Goal: Information Seeking & Learning: Learn about a topic

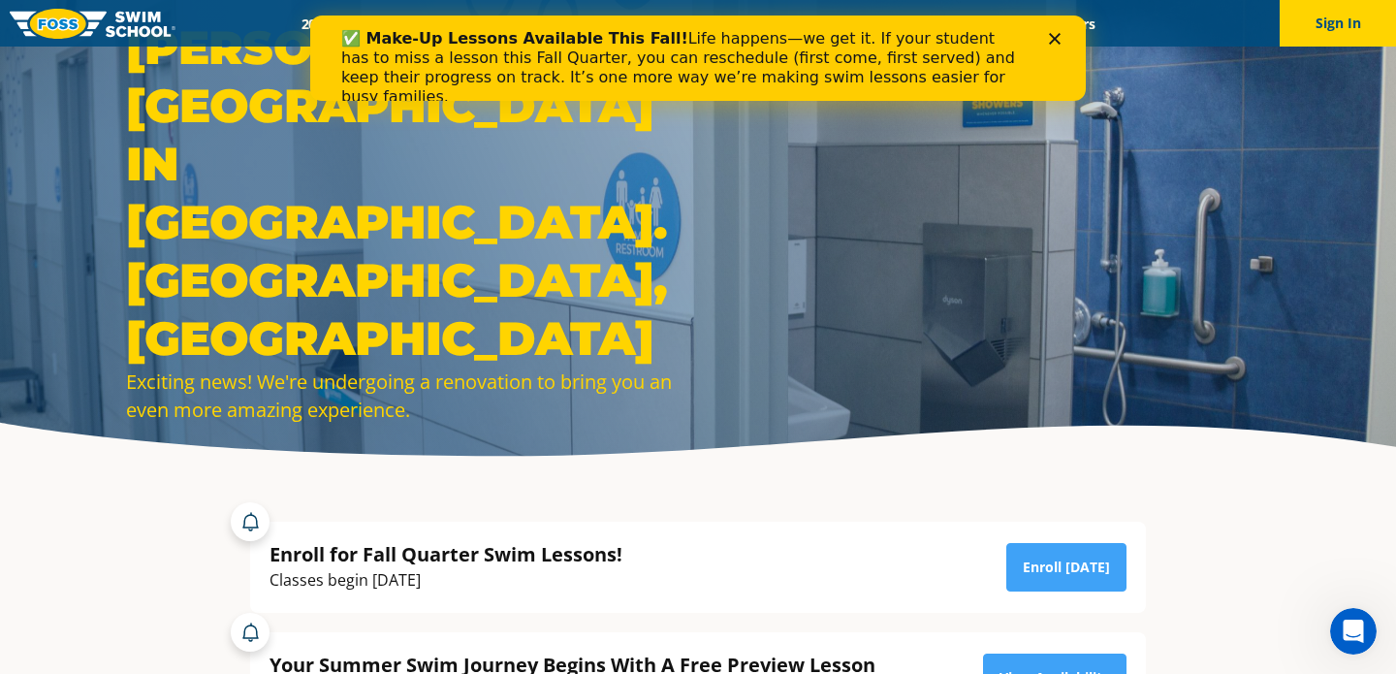
click at [1057, 31] on div "✅ Make-Up Lessons Available This Fall! Life happens—we get it. If your student …" at bounding box center [698, 67] width 776 height 89
click at [1058, 33] on icon "Close" at bounding box center [1055, 39] width 12 height 12
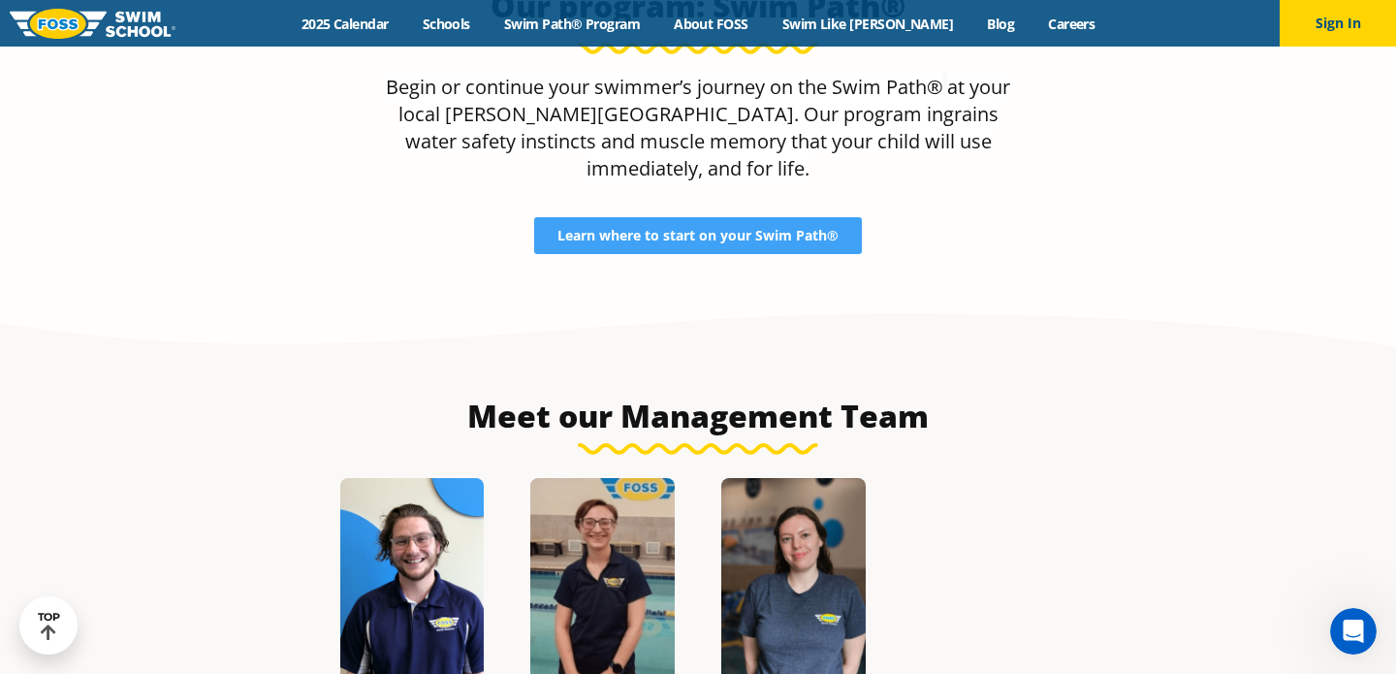
scroll to position [1897, 0]
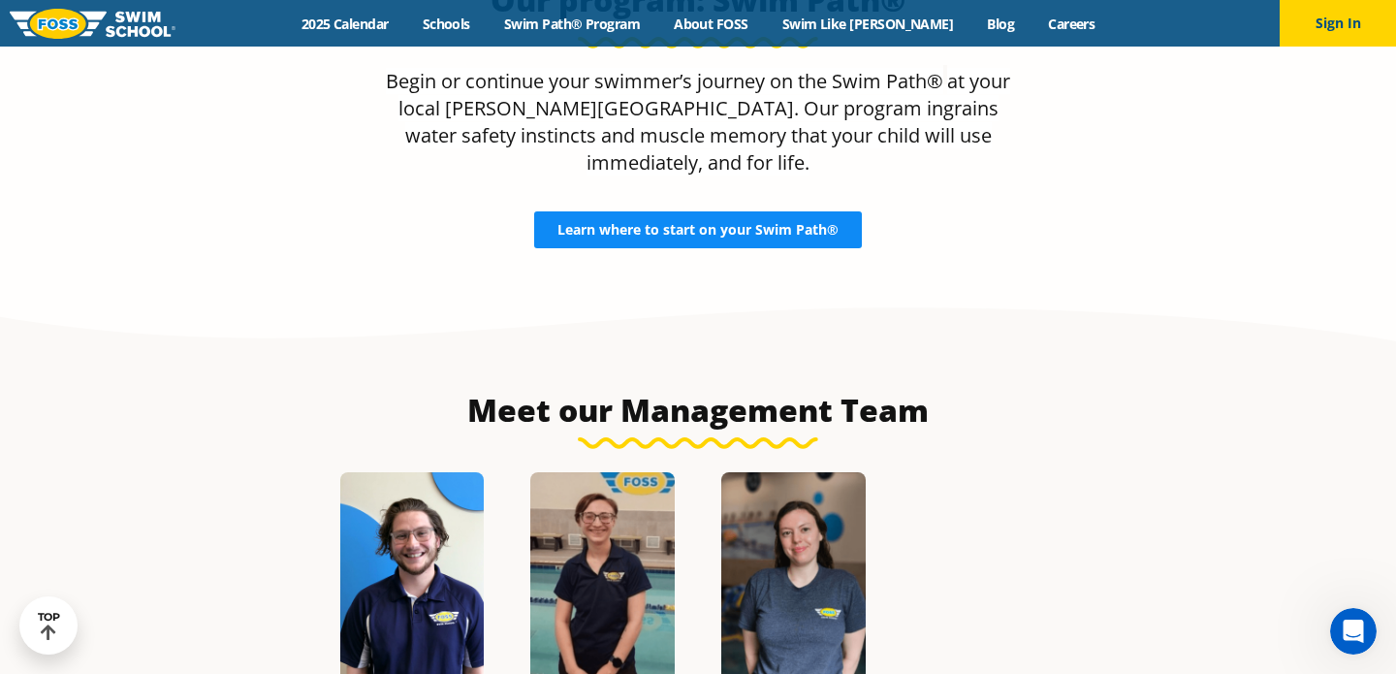
click at [636, 212] on link "Learn where to start on your Swim Path®" at bounding box center [698, 229] width 328 height 37
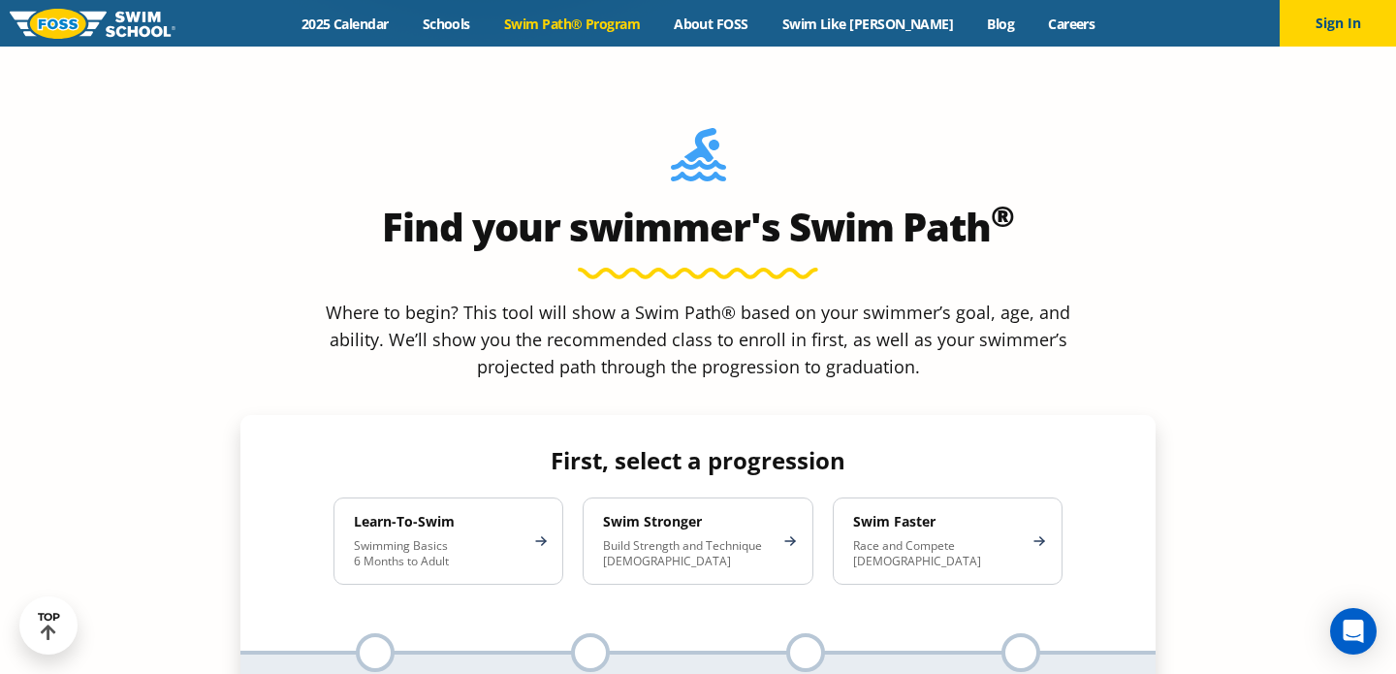
scroll to position [1653, 0]
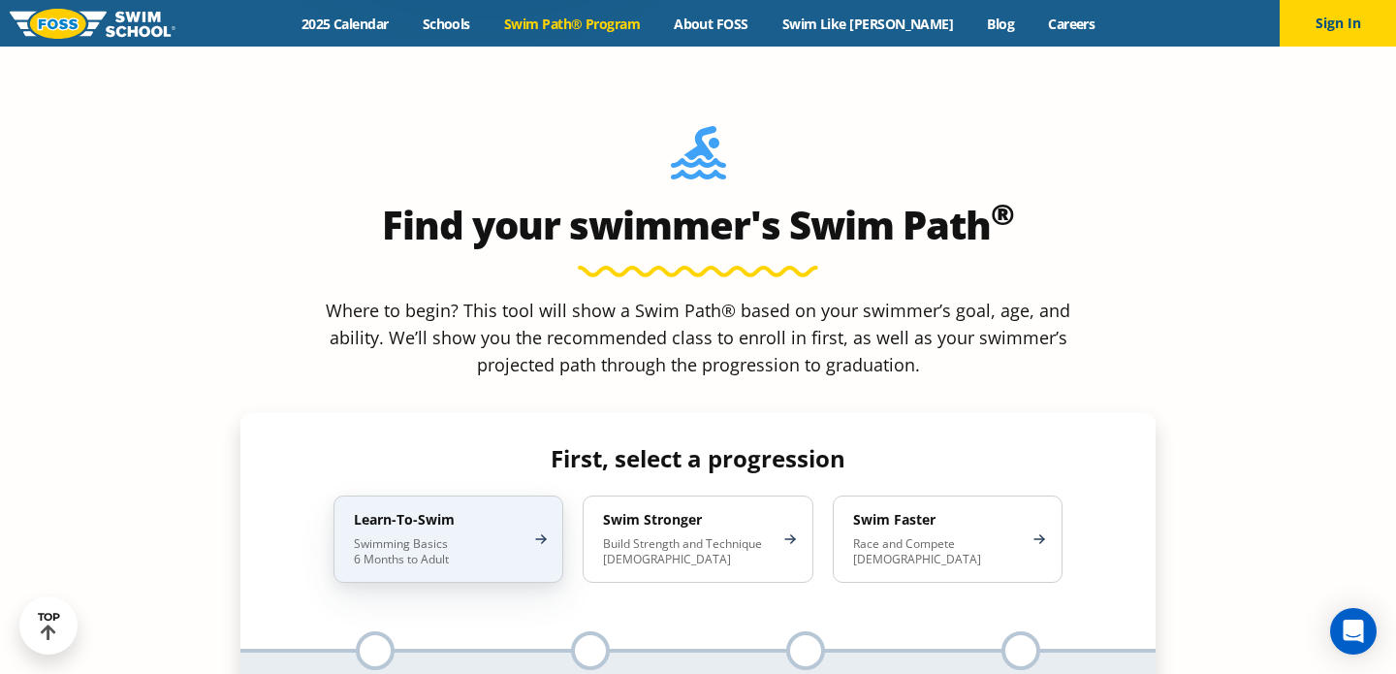
click at [488, 536] on p "Swimming Basics 6 Months to Adult" at bounding box center [439, 551] width 170 height 31
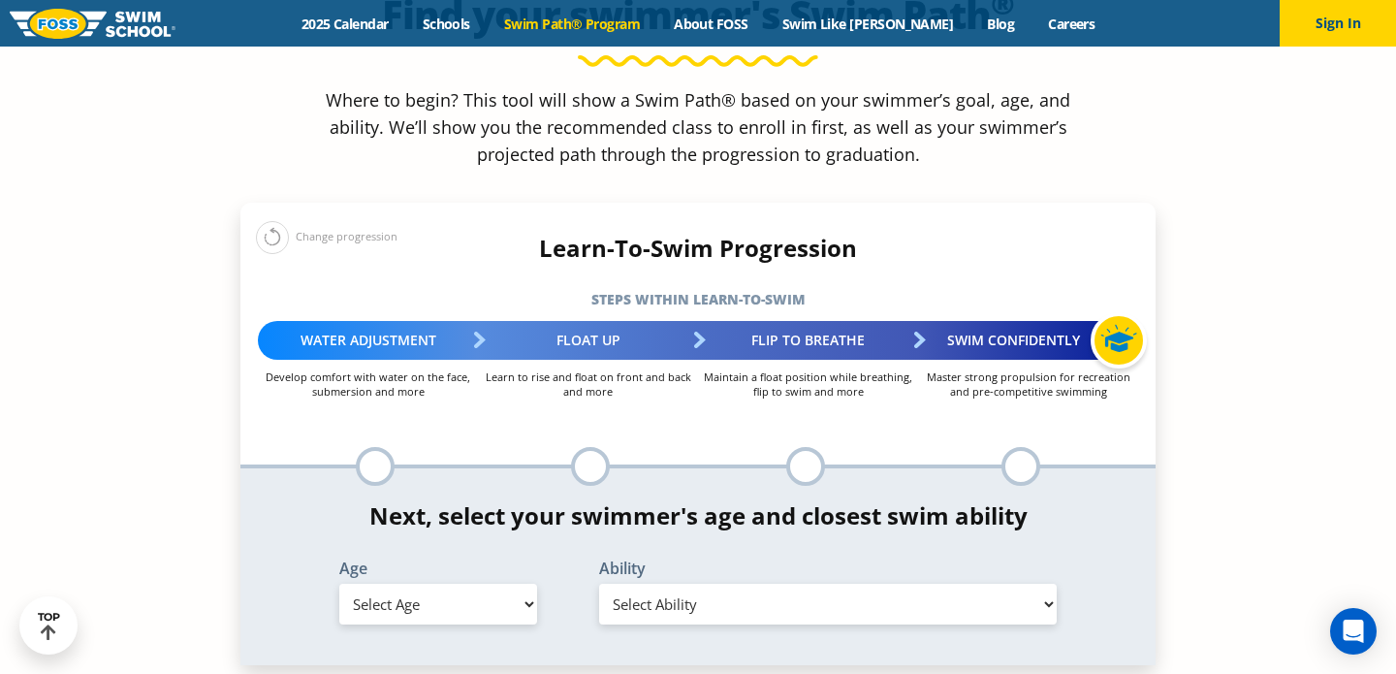
scroll to position [1865, 0]
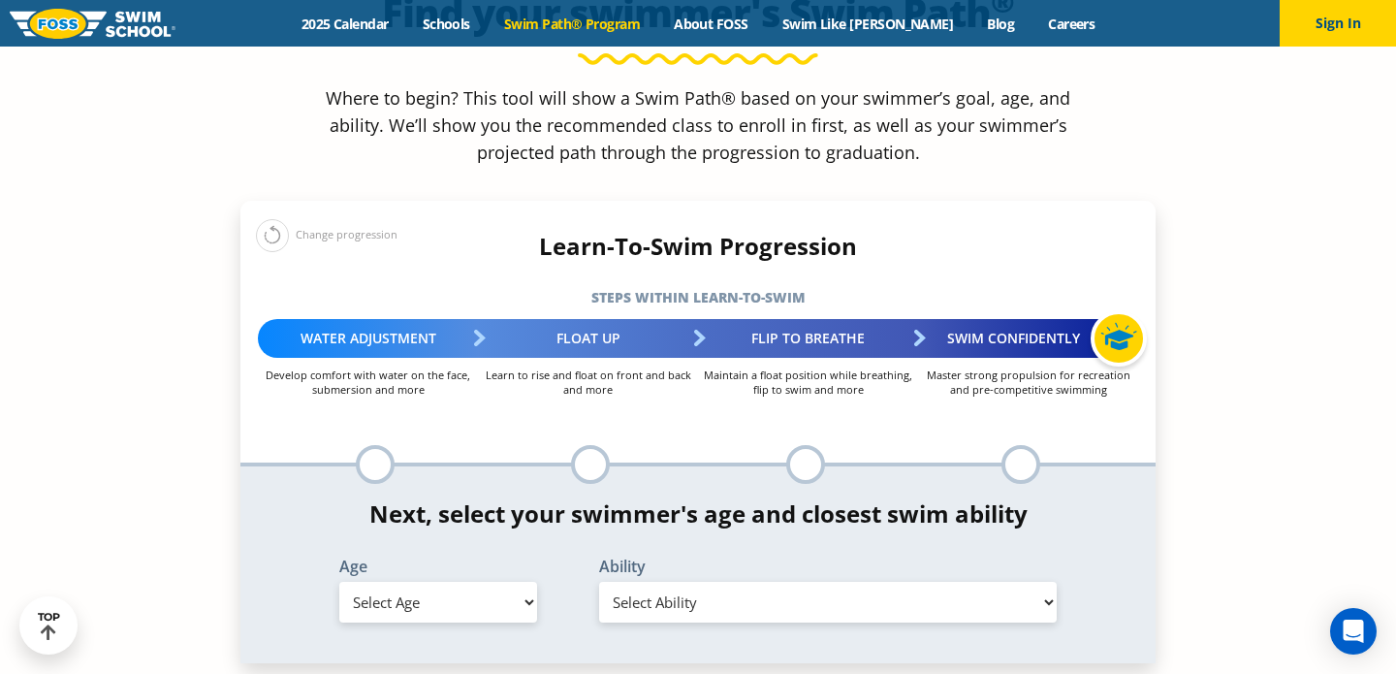
click at [371, 445] on div at bounding box center [375, 464] width 39 height 39
click at [398, 582] on select "Select Age 6 months - 1 year 1 year 2 years 3 years 4 years 5 years 6 years 7 y…" at bounding box center [438, 602] width 198 height 41
select select "1-year"
click at [665, 582] on select "Select Ability First in-water experience Comfortable with water poured over the…" at bounding box center [828, 602] width 458 height 41
select select "1-year-first-in-water-experience"
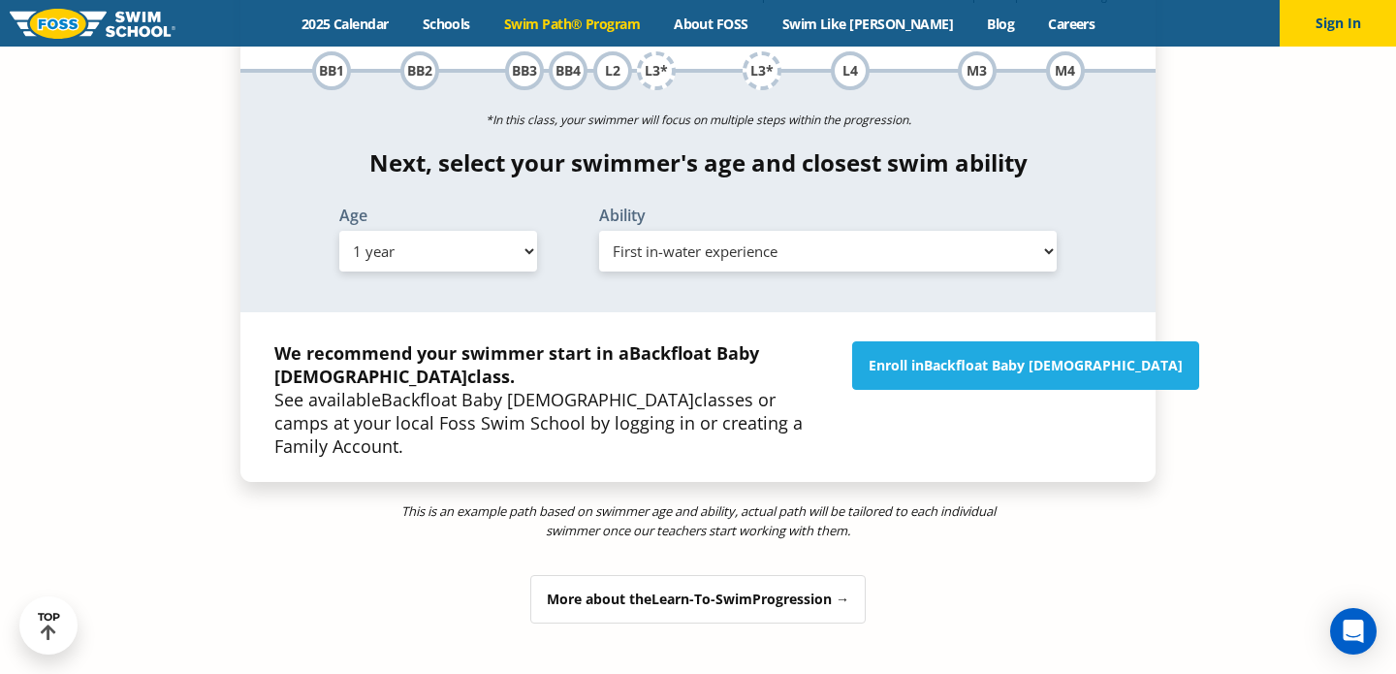
scroll to position [2261, 0]
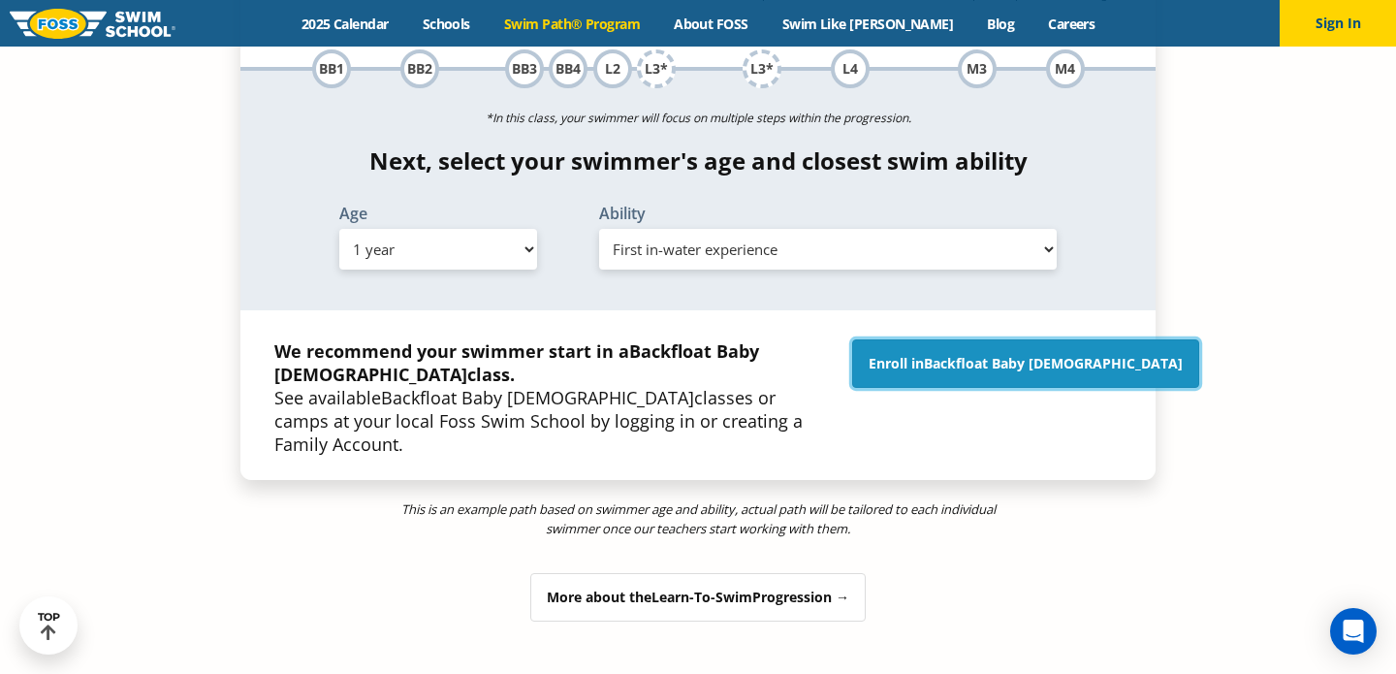
click at [1043, 354] on span "Backfloat Baby 1" at bounding box center [1053, 363] width 259 height 18
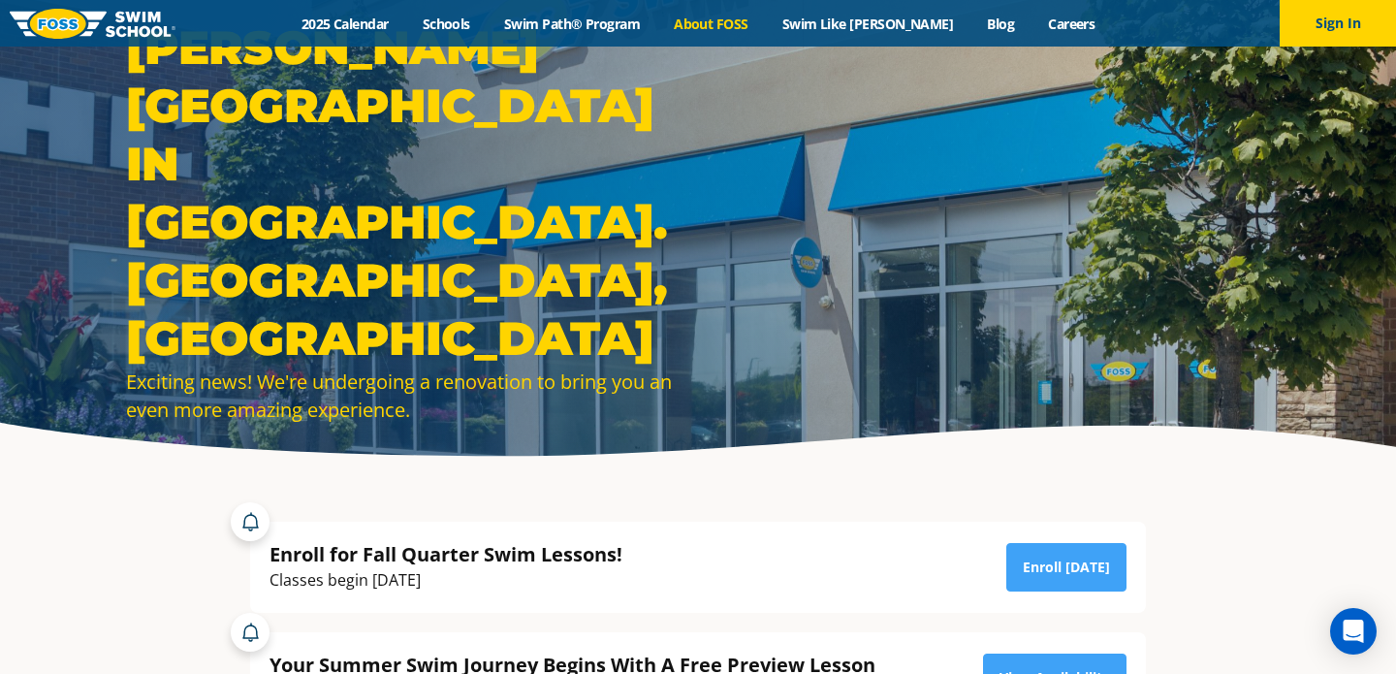
click at [758, 23] on link "About FOSS" at bounding box center [711, 24] width 109 height 18
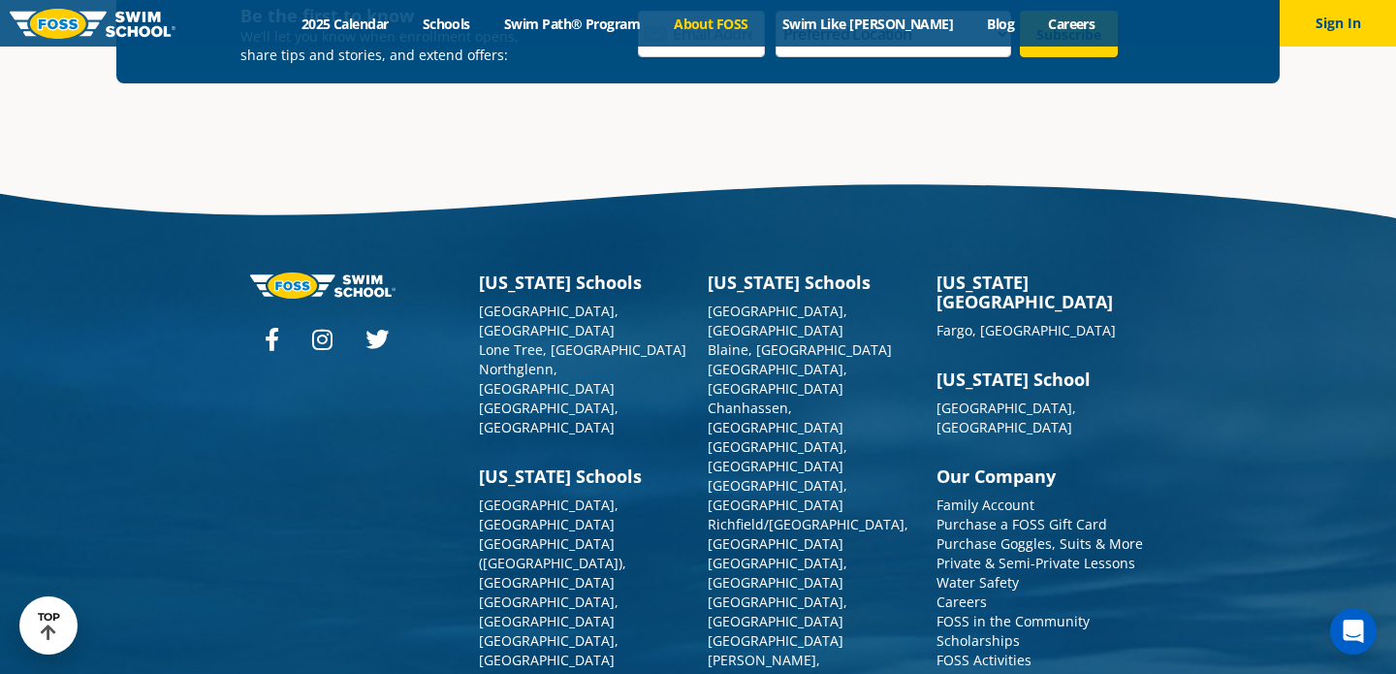
scroll to position [5137, 0]
click at [742, 592] on link "[GEOGRAPHIC_DATA], [GEOGRAPHIC_DATA]" at bounding box center [778, 611] width 140 height 38
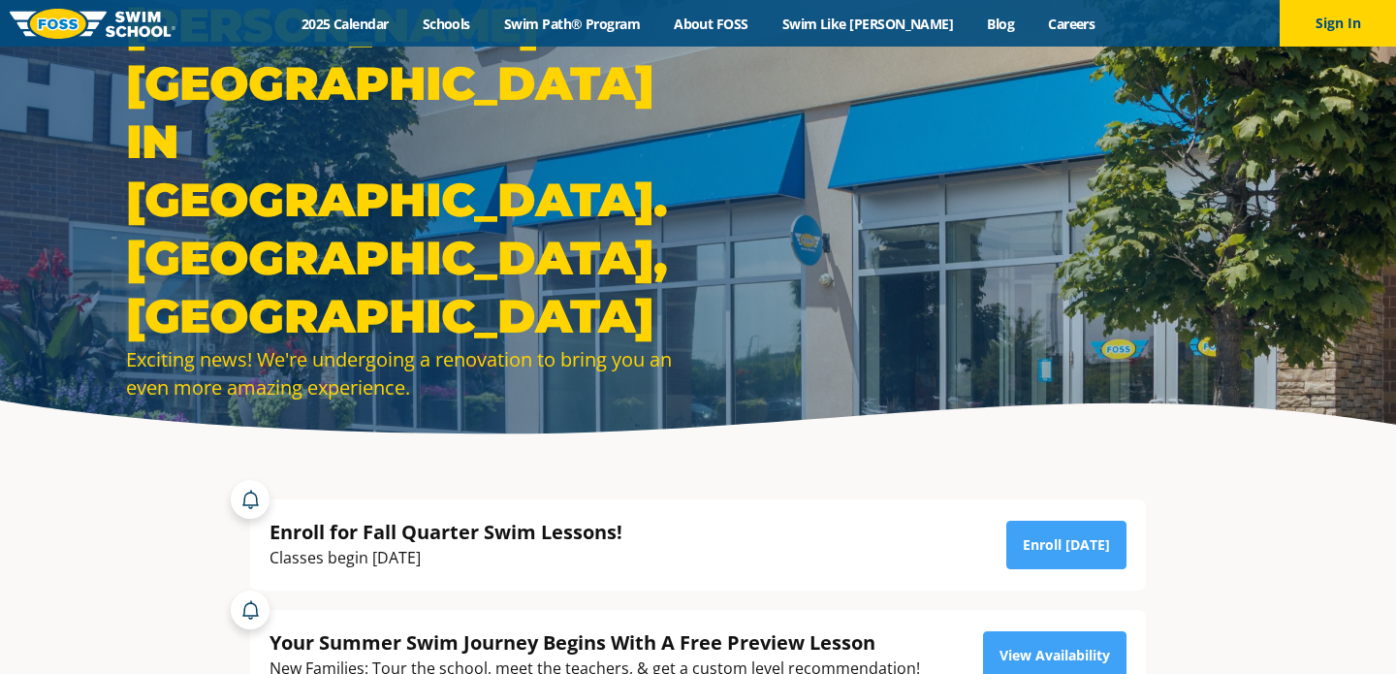
scroll to position [20, 0]
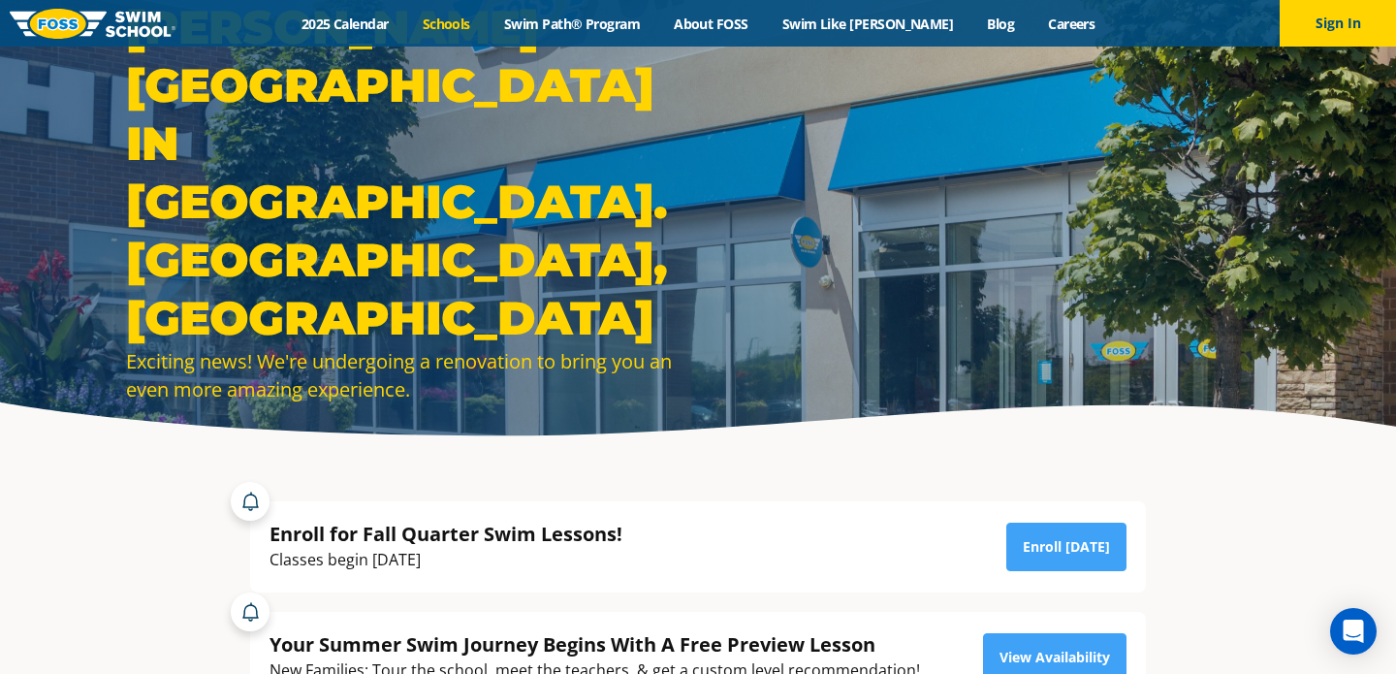
click at [474, 28] on link "Schools" at bounding box center [445, 24] width 81 height 18
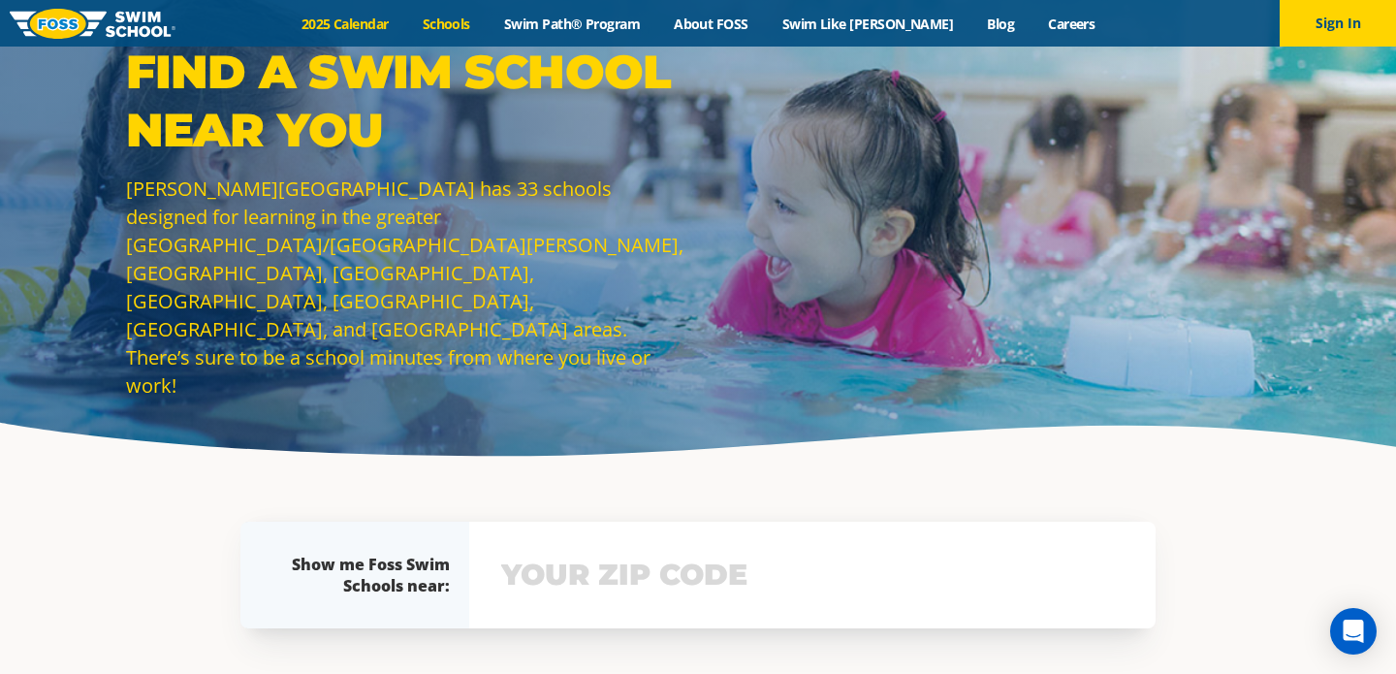
click at [394, 18] on link "2025 Calendar" at bounding box center [344, 24] width 121 height 18
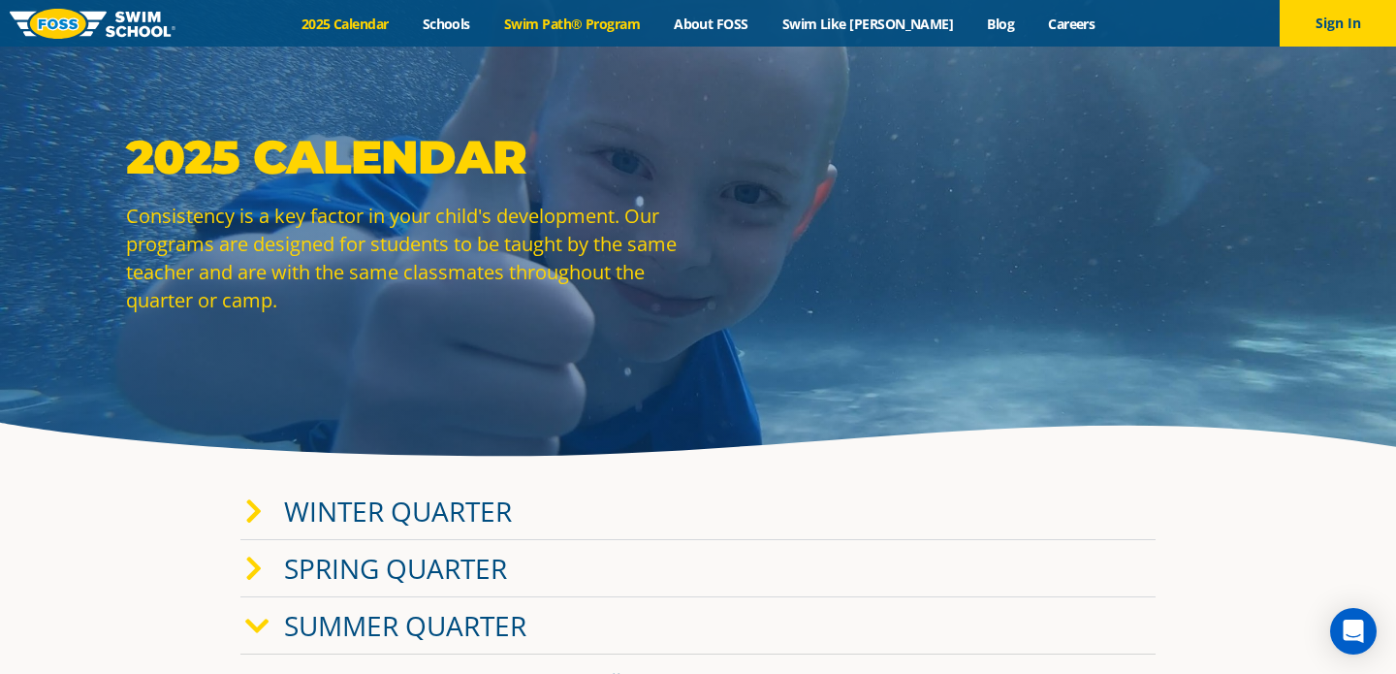
click at [603, 21] on link "Swim Path® Program" at bounding box center [572, 24] width 170 height 18
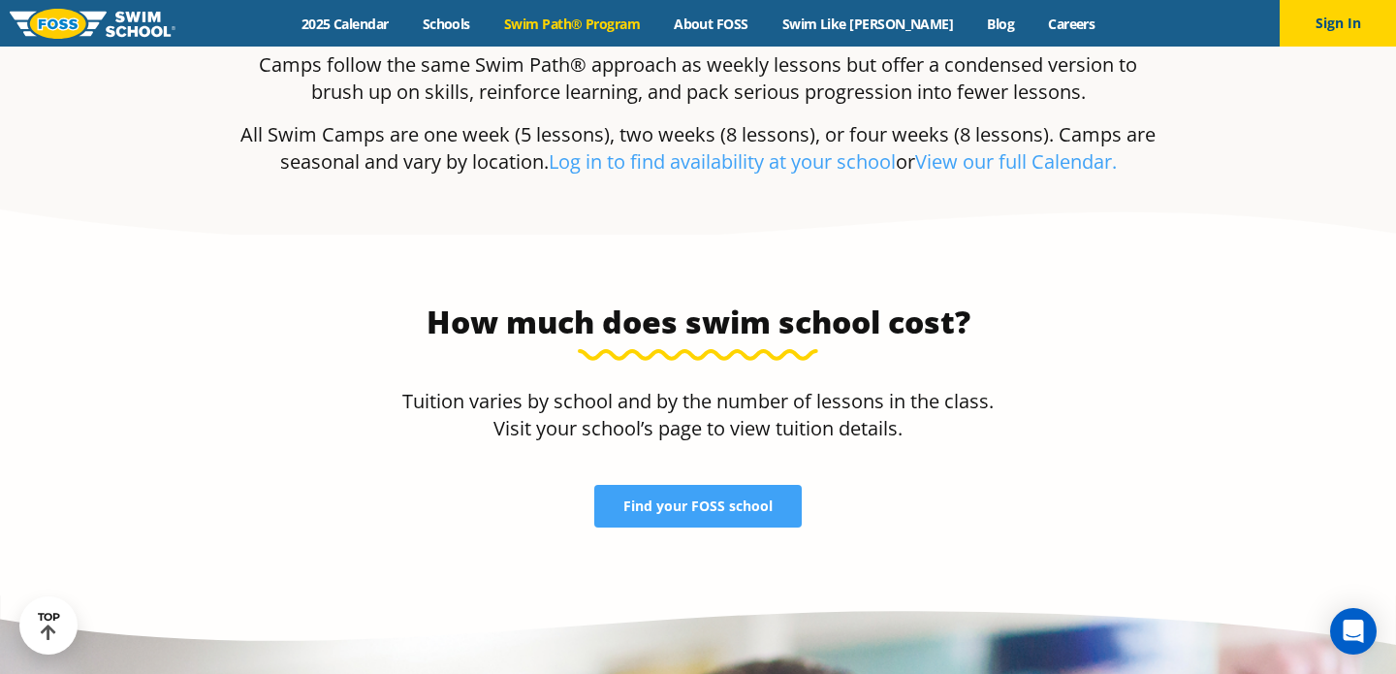
scroll to position [3888, 0]
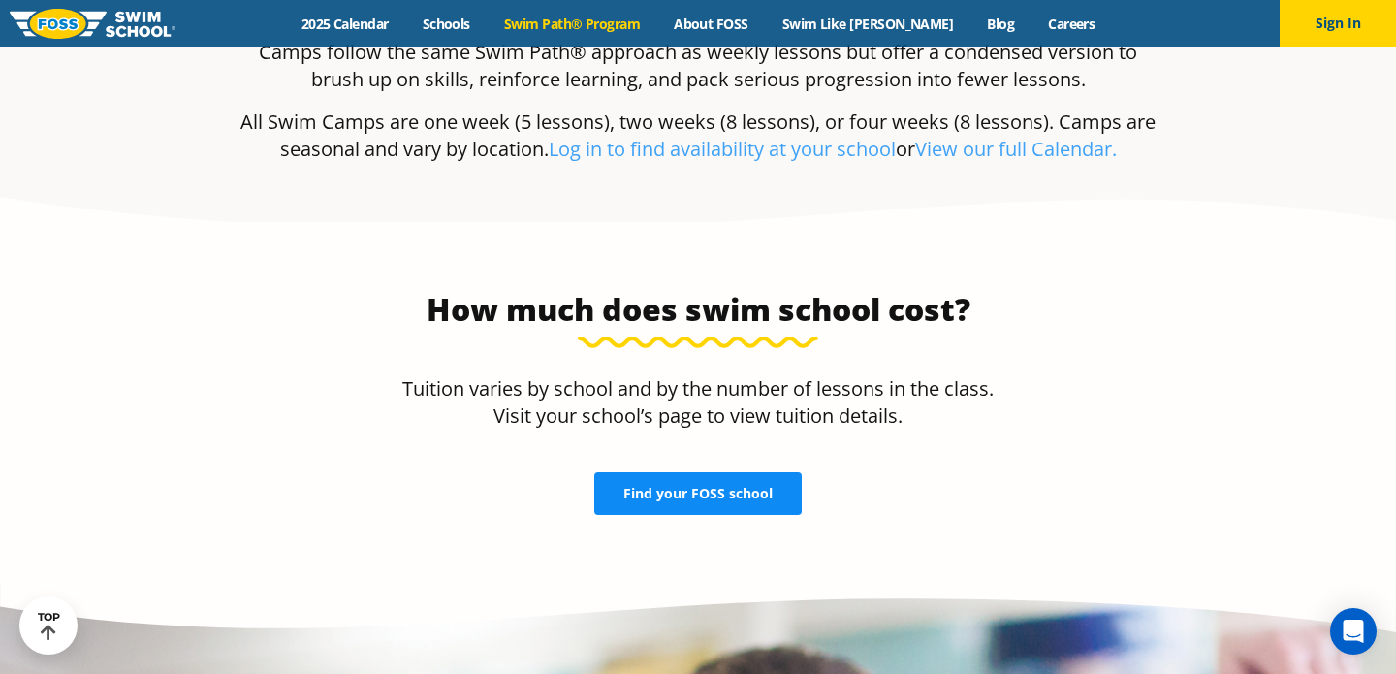
click at [666, 487] on span "Find your FOSS school" at bounding box center [697, 494] width 149 height 14
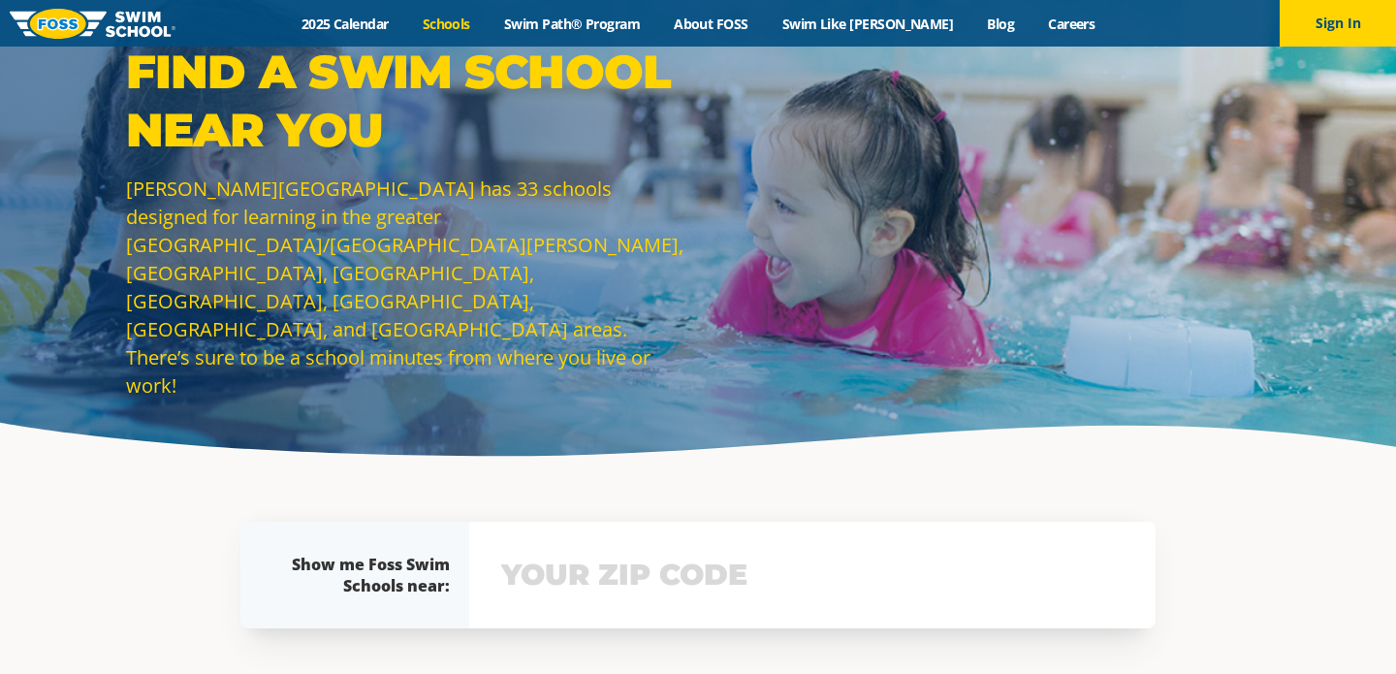
click at [643, 596] on div "View school & class schedule" at bounding box center [812, 575] width 686 height 107
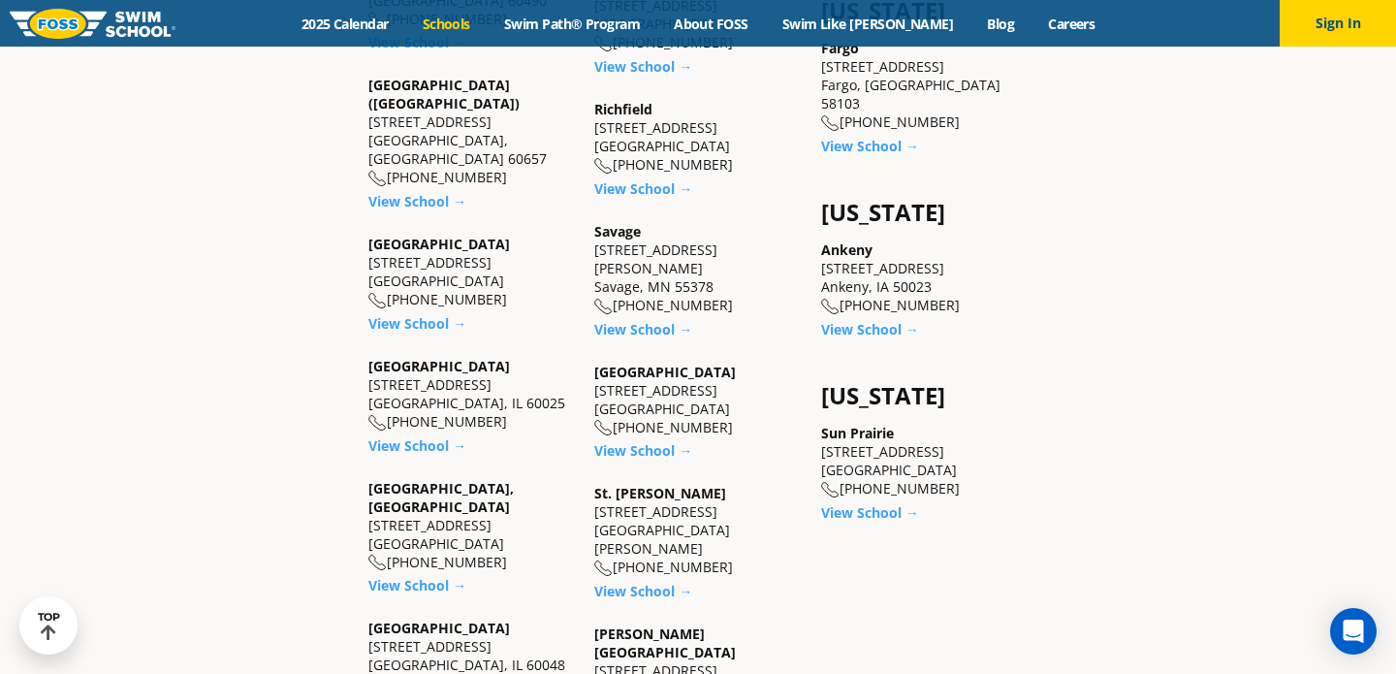
scroll to position [1406, 0]
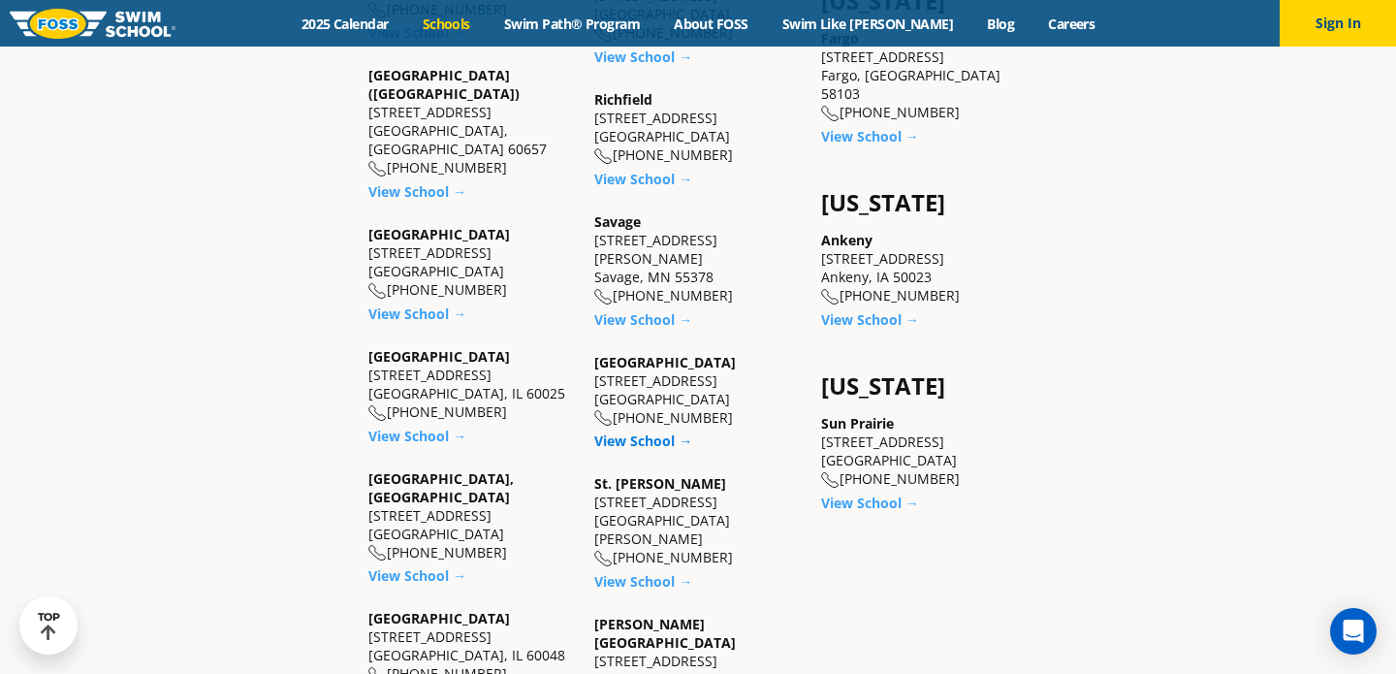
click at [638, 431] on link "View School →" at bounding box center [643, 440] width 98 height 18
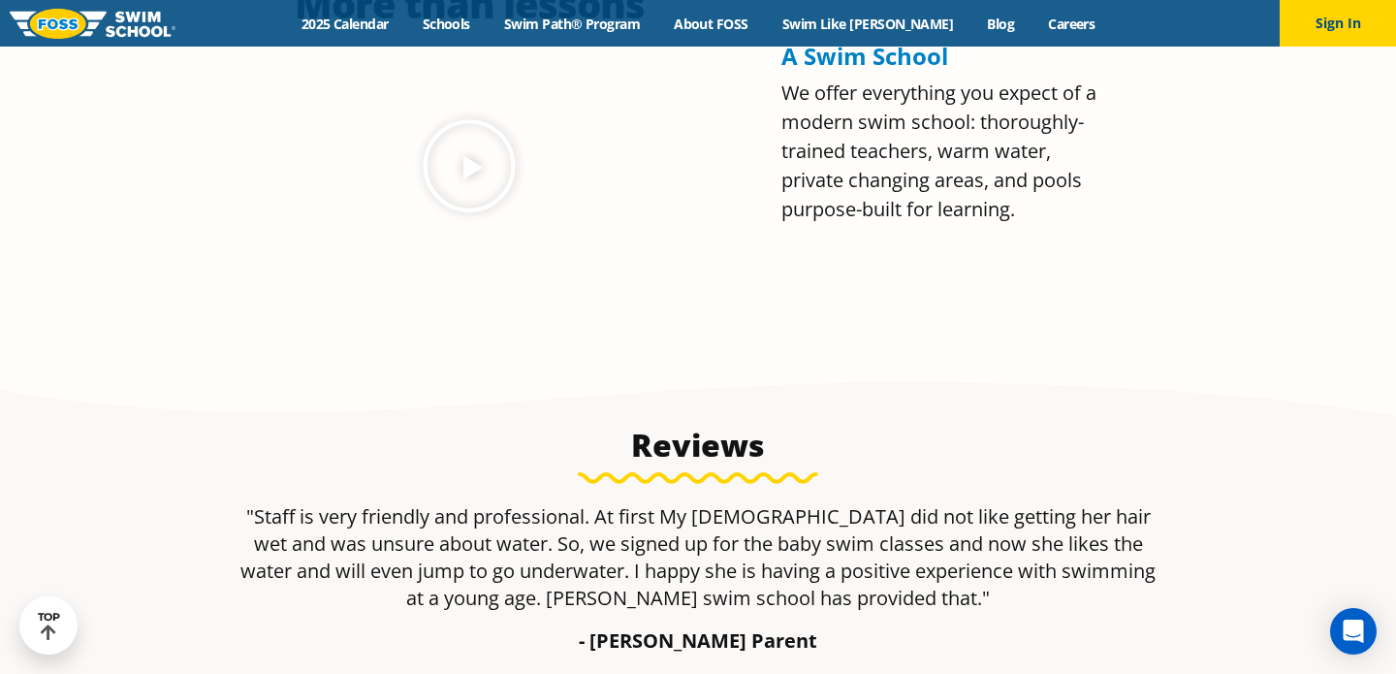
scroll to position [978, 0]
